Goal: Information Seeking & Learning: Check status

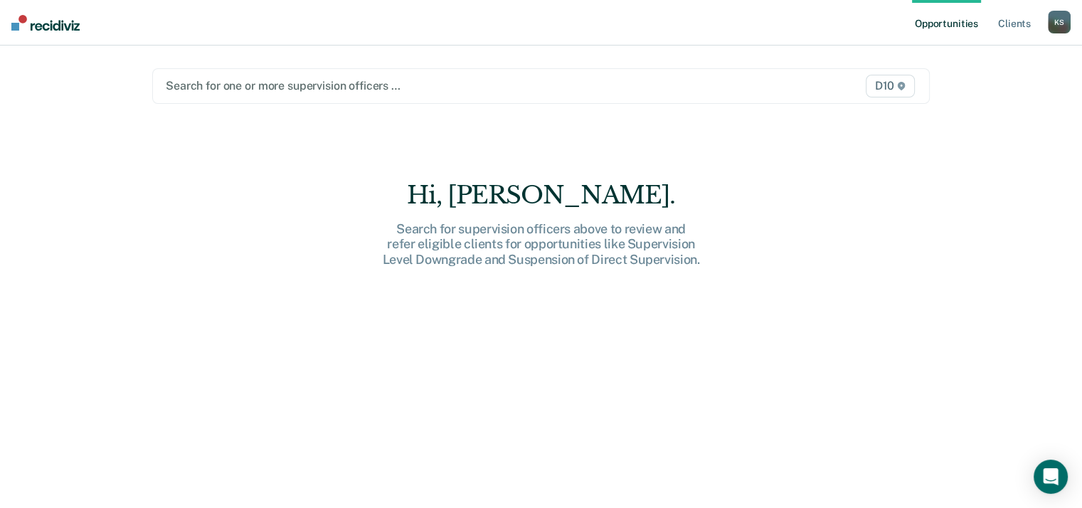
click at [324, 78] on div at bounding box center [428, 86] width 524 height 16
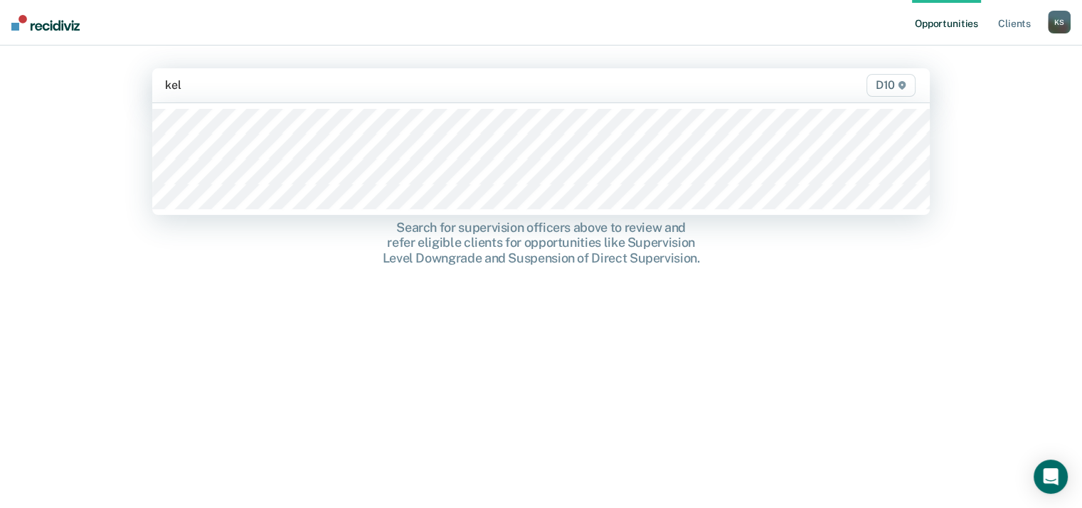
type input "[PERSON_NAME]"
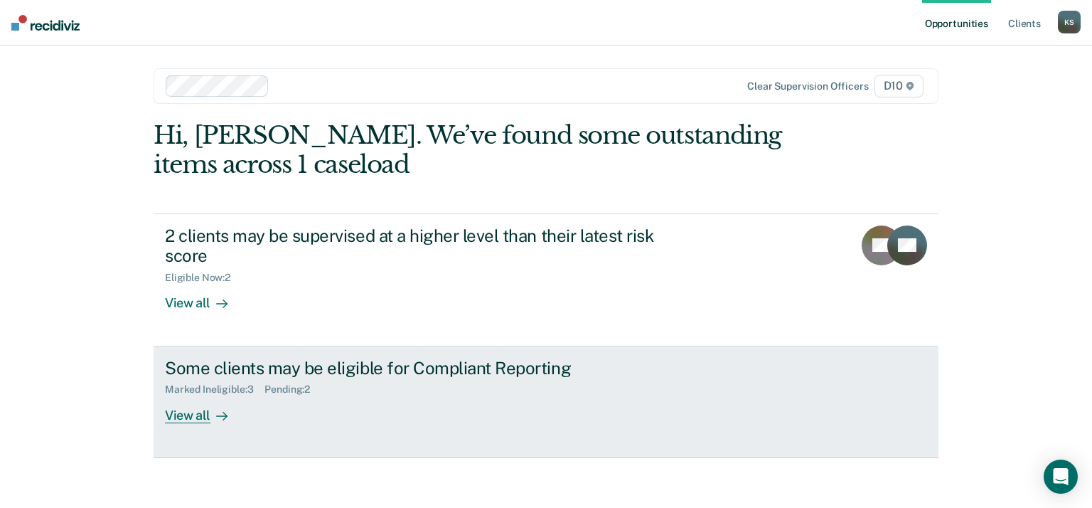
click at [188, 414] on div "View all" at bounding box center [205, 409] width 80 height 28
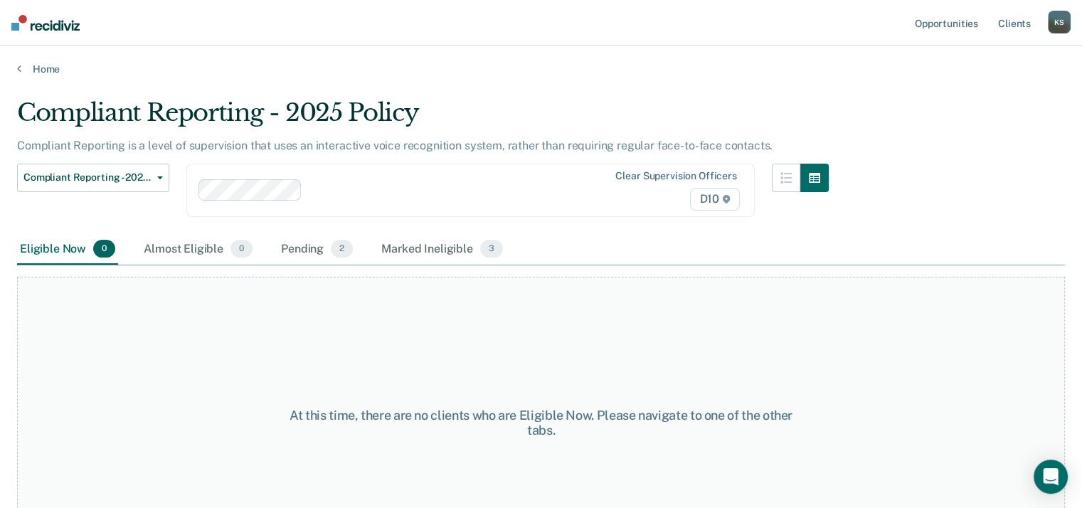
click at [308, 267] on div "At this time, there are no clients who are Eligible Now. Please navigate to one…" at bounding box center [540, 416] width 1047 height 303
click at [306, 254] on div "Pending 2" at bounding box center [317, 249] width 78 height 31
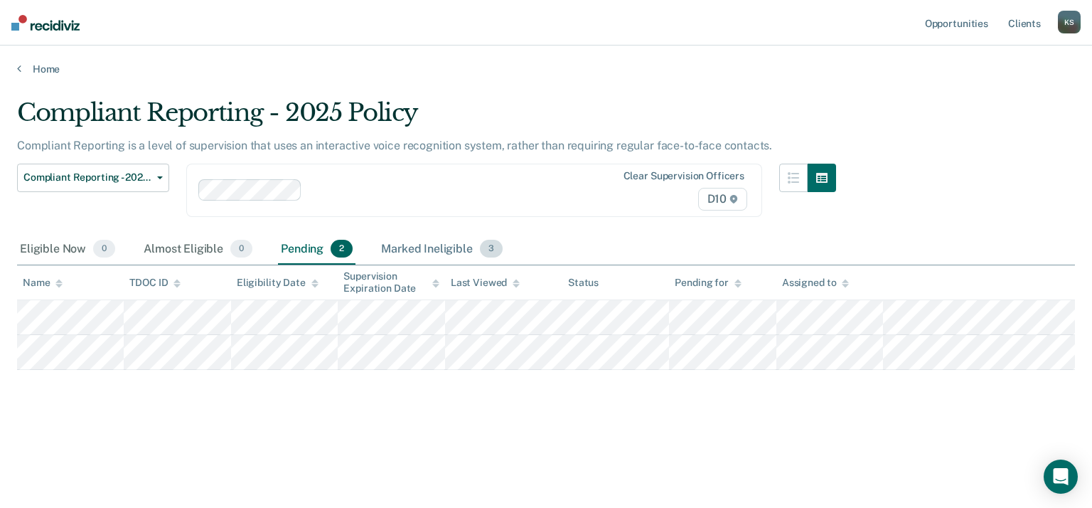
click at [415, 242] on div "Marked Ineligible 3" at bounding box center [441, 249] width 127 height 31
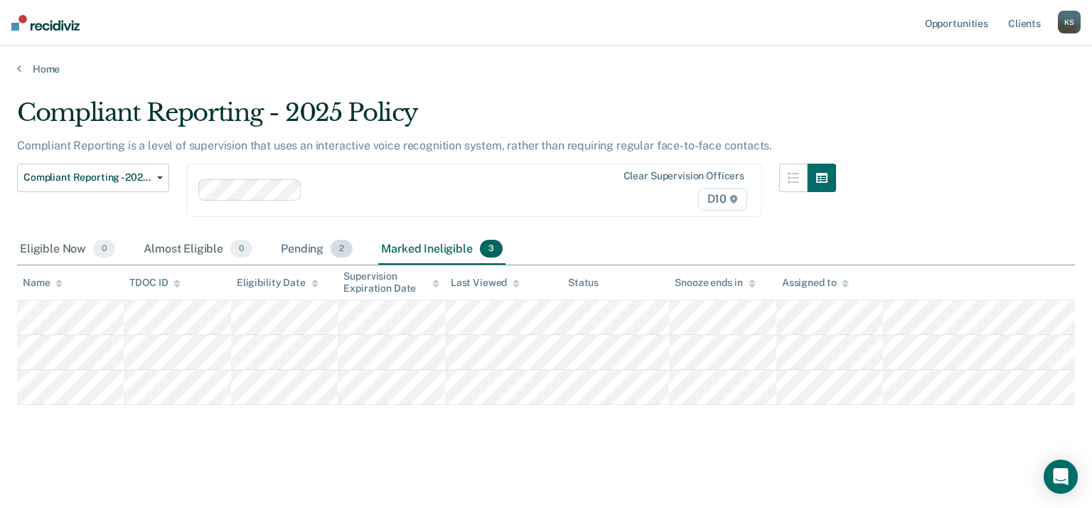
click at [307, 251] on div "Pending 2" at bounding box center [317, 249] width 78 height 31
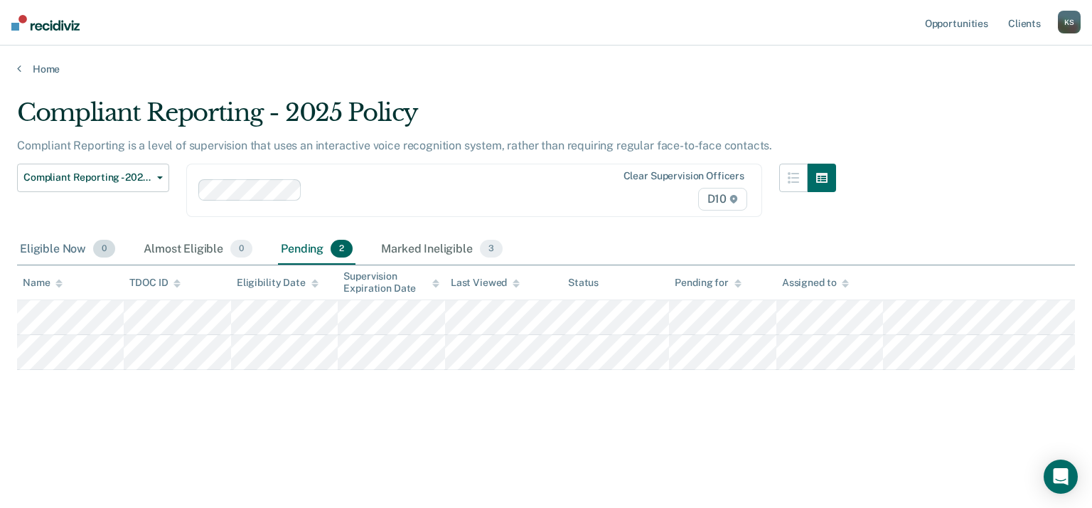
click at [53, 249] on div "Eligible Now 0" at bounding box center [67, 249] width 101 height 31
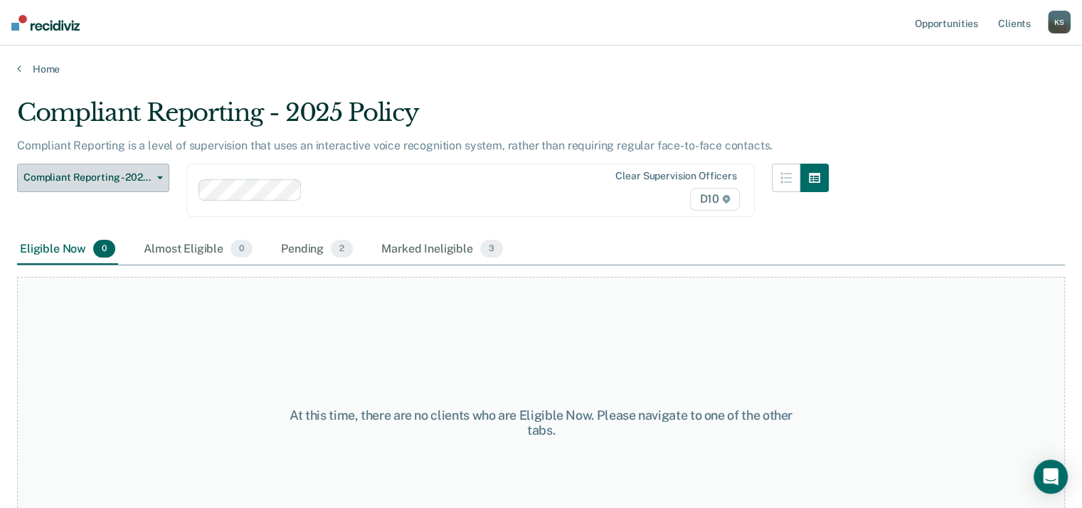
click at [142, 177] on span "Compliant Reporting - 2025 Policy" at bounding box center [87, 177] width 128 height 12
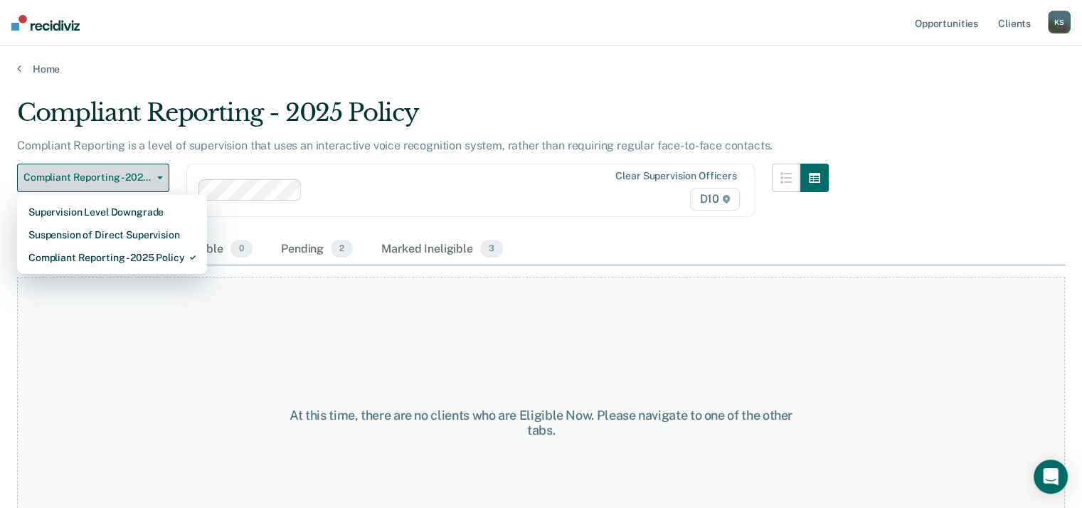
click at [151, 176] on span "button" at bounding box center [156, 177] width 11 height 3
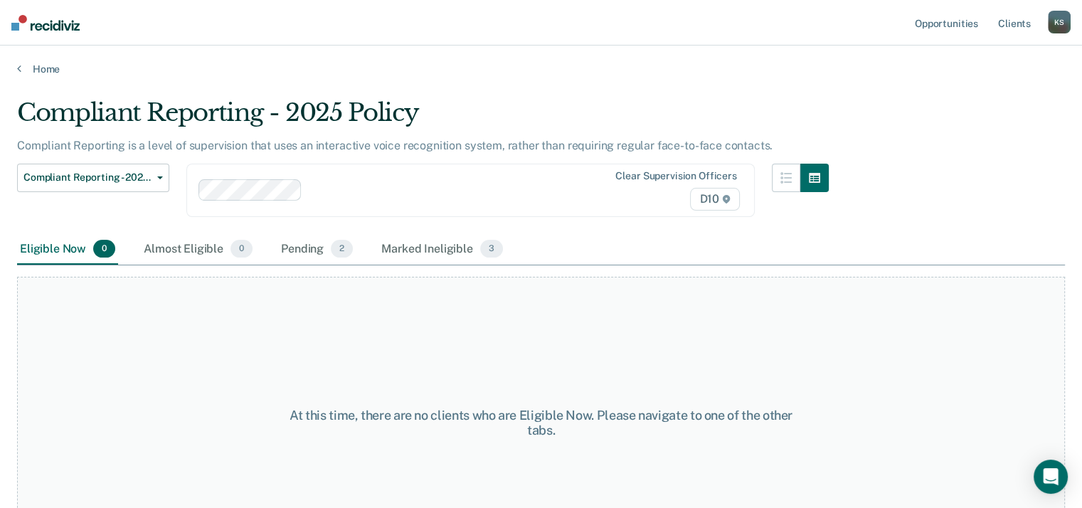
click at [557, 358] on div "At this time, there are no clients who are Eligible Now. Please navigate to one…" at bounding box center [540, 423] width 1047 height 292
click at [188, 255] on div "Almost Eligible 0" at bounding box center [198, 249] width 114 height 31
click at [51, 249] on div "Eligible Now 0" at bounding box center [67, 249] width 101 height 31
click at [1008, 23] on link "Client s" at bounding box center [1014, 23] width 38 height 46
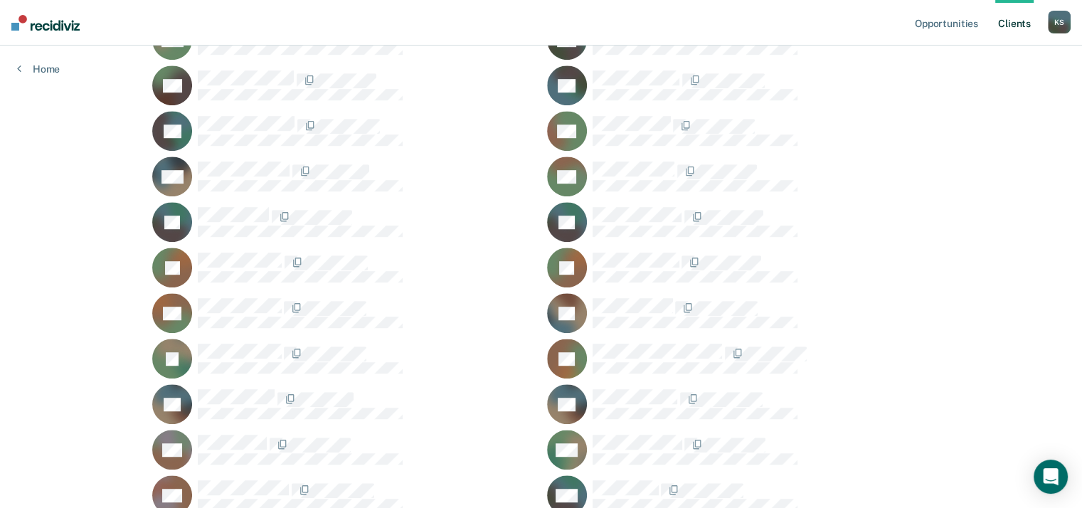
scroll to position [995, 0]
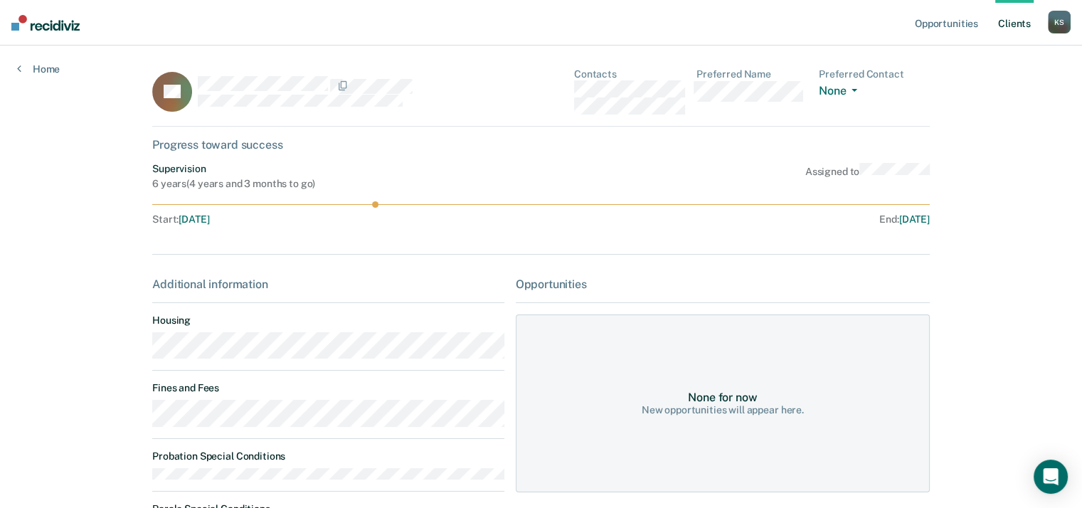
click at [669, 385] on div "None for now New opportunities will appear here." at bounding box center [723, 403] width 414 height 178
click at [958, 20] on link "Opportunities" at bounding box center [946, 23] width 69 height 46
